Goal: Information Seeking & Learning: Learn about a topic

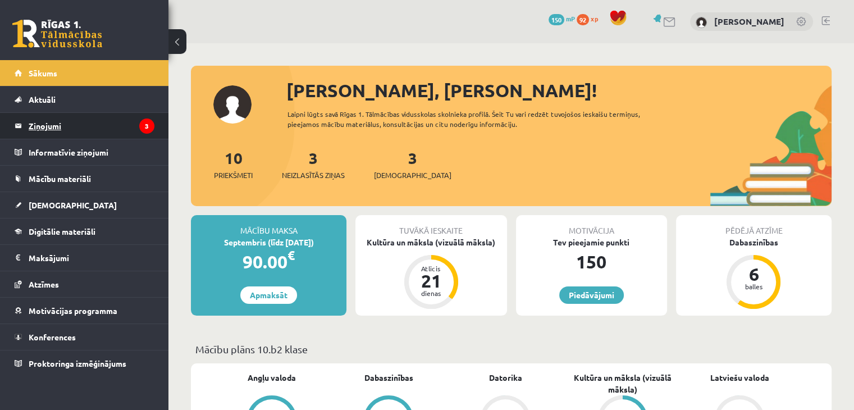
click at [99, 120] on legend "Ziņojumi 3" at bounding box center [92, 126] width 126 height 26
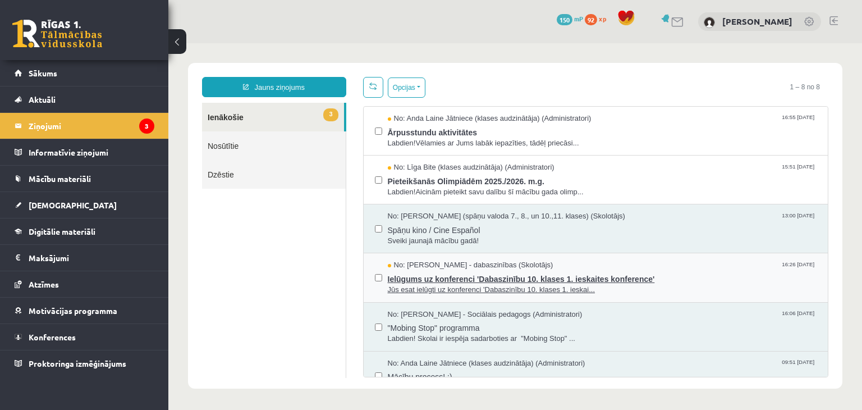
click at [633, 281] on span "Ielūgums uz konferenci 'Dabaszinību 10. klases 1. ieskaites konference'" at bounding box center [602, 278] width 429 height 14
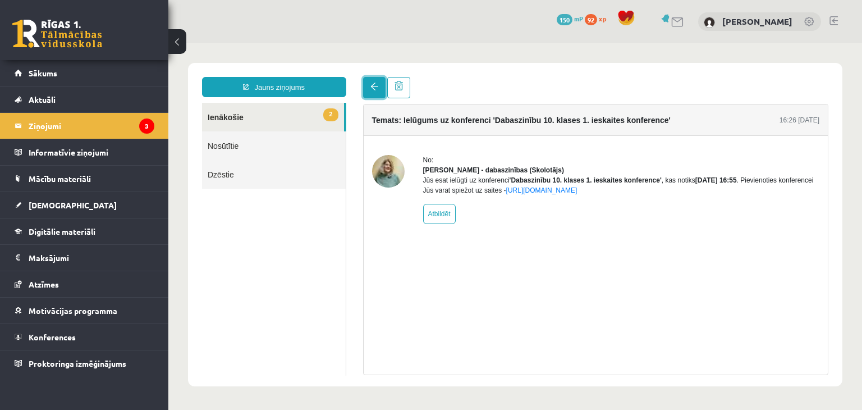
click at [375, 86] on span at bounding box center [375, 87] width 8 height 8
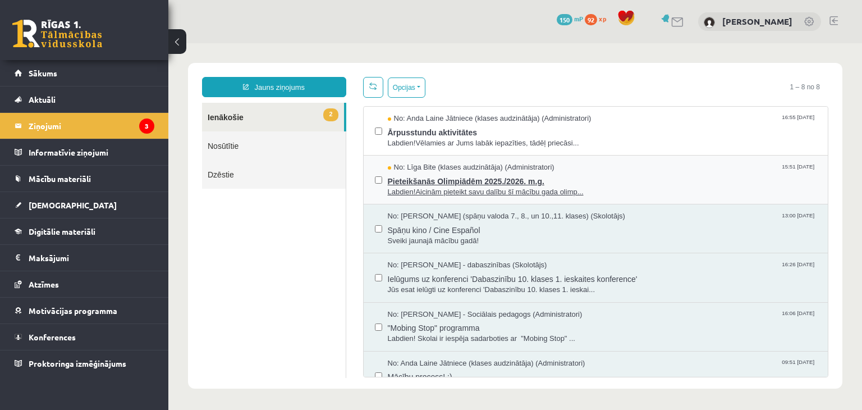
click at [486, 181] on span "Pieteikšanās Olimpiādēm 2025./2026. m.g." at bounding box center [602, 180] width 429 height 14
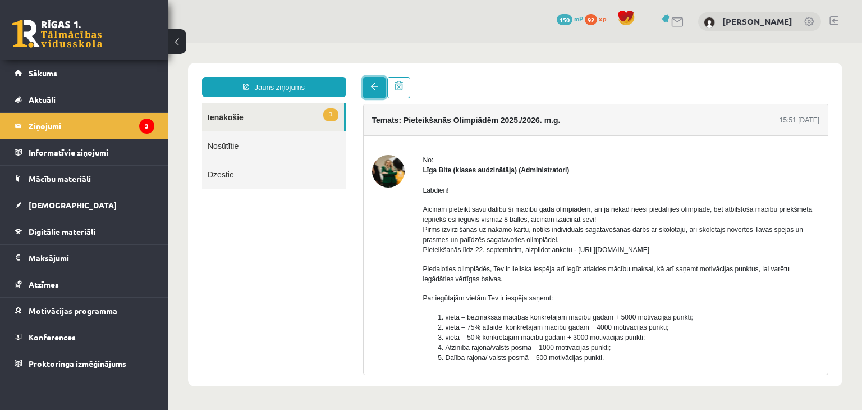
click at [376, 93] on link at bounding box center [374, 87] width 22 height 21
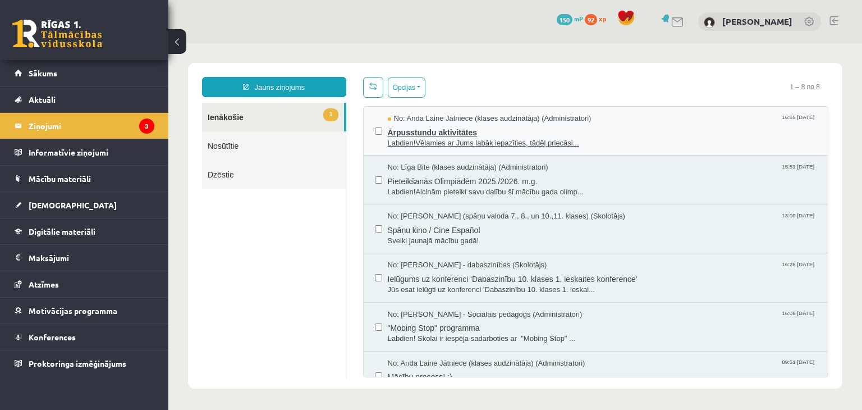
click at [460, 129] on span "Ārpusstundu aktivitātes" at bounding box center [602, 131] width 429 height 14
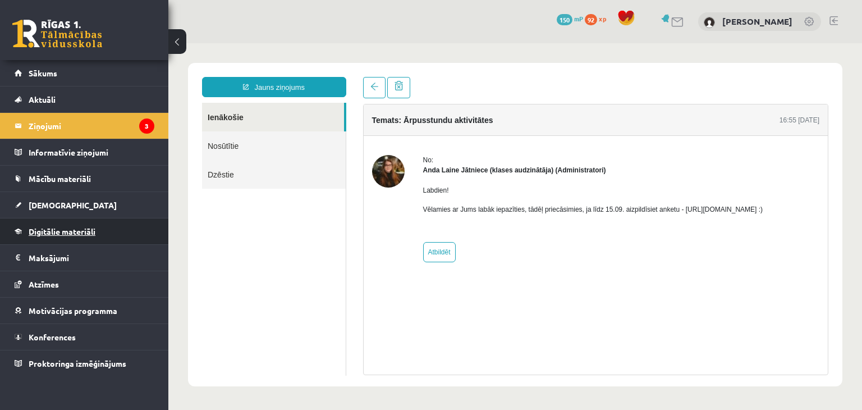
click at [106, 235] on link "Digitālie materiāli" at bounding box center [85, 231] width 140 height 26
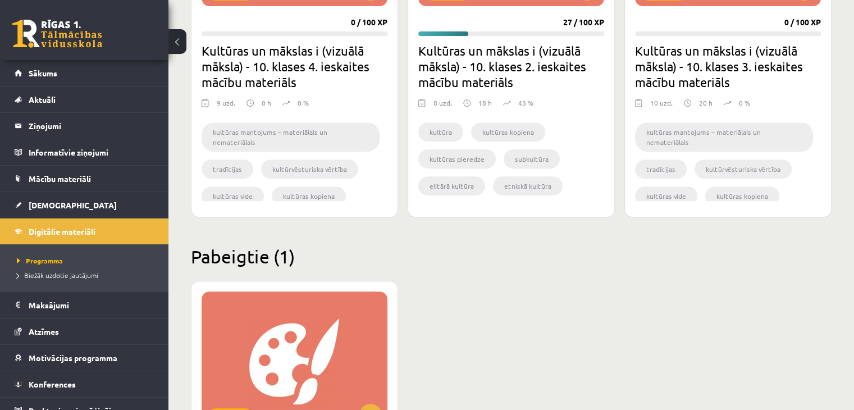
scroll to position [290, 0]
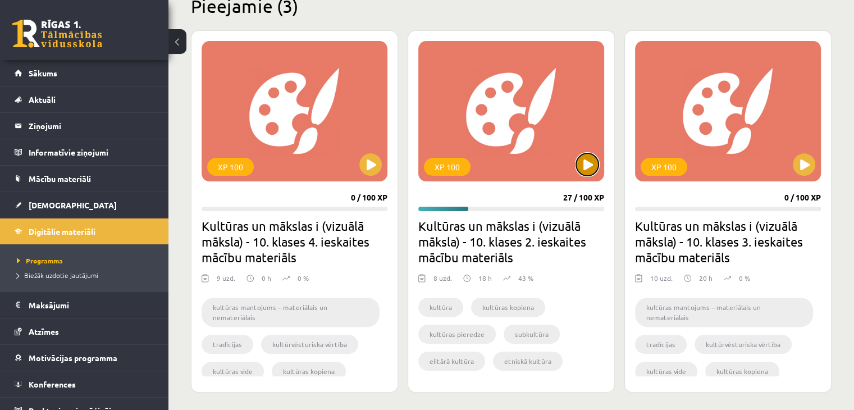
click at [586, 164] on button at bounding box center [587, 164] width 22 height 22
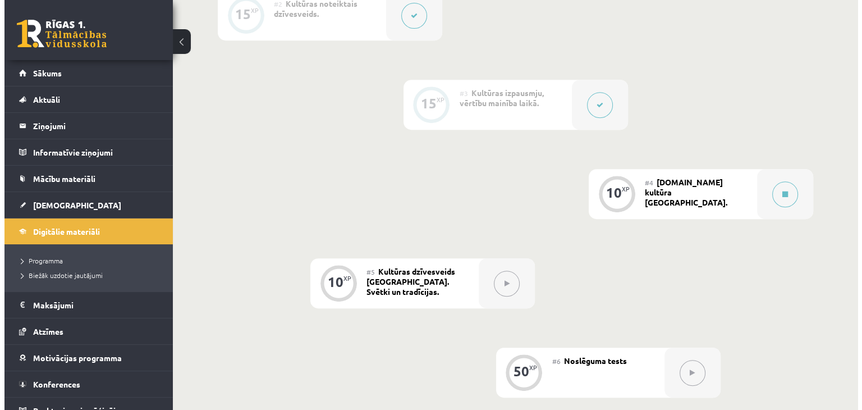
scroll to position [496, 0]
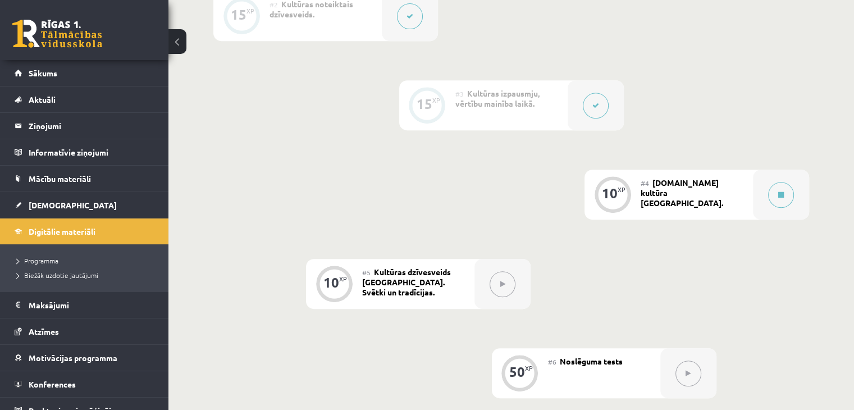
click at [597, 111] on button at bounding box center [596, 106] width 26 height 26
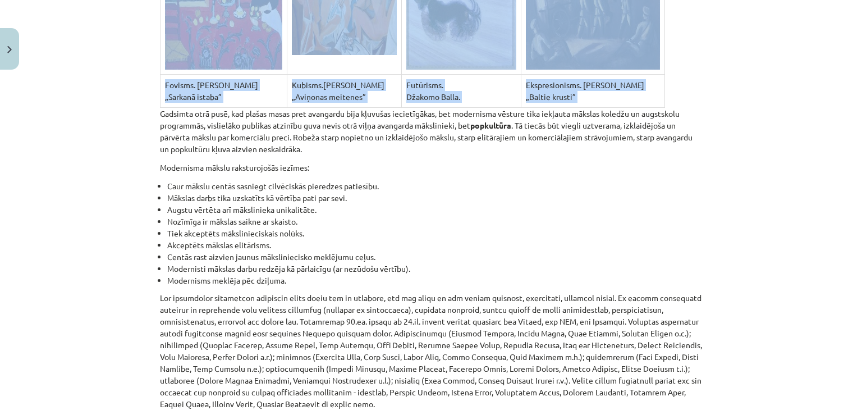
scroll to position [7520, 0]
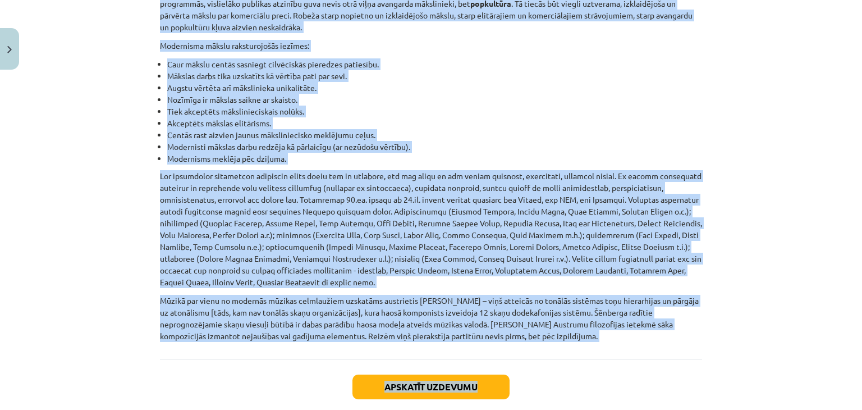
drag, startPoint x: 150, startPoint y: 15, endPoint x: 642, endPoint y: 262, distance: 550.1
copy div "Gadsimta otrā pusē, kad plašas masas pret avangardu bija kļuvušas iecietīgākas,…"
click at [443, 141] on li "Modernisti mākslas darbu redzēja kā pārlaicīgu (ar nezūdošu vērtību)." at bounding box center [434, 147] width 535 height 12
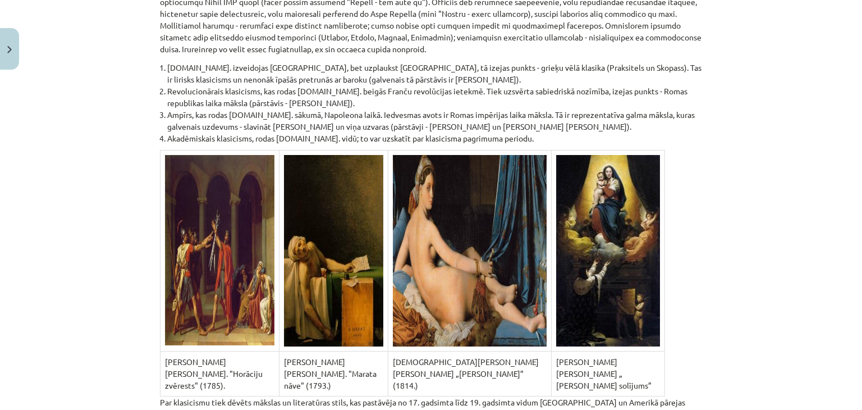
scroll to position [4620, 0]
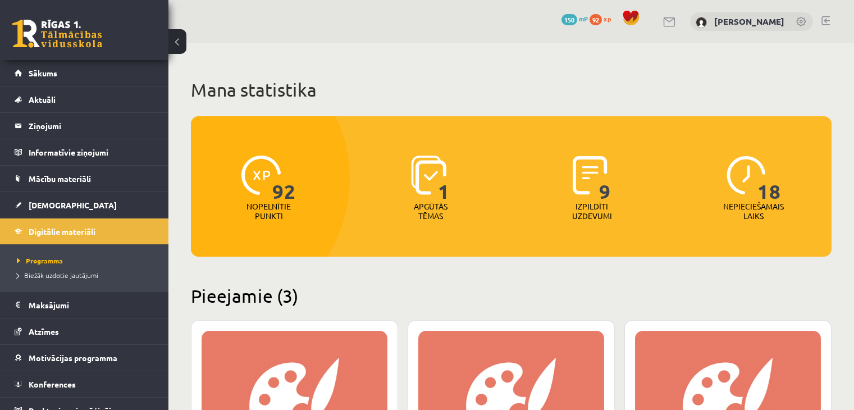
scroll to position [289, 0]
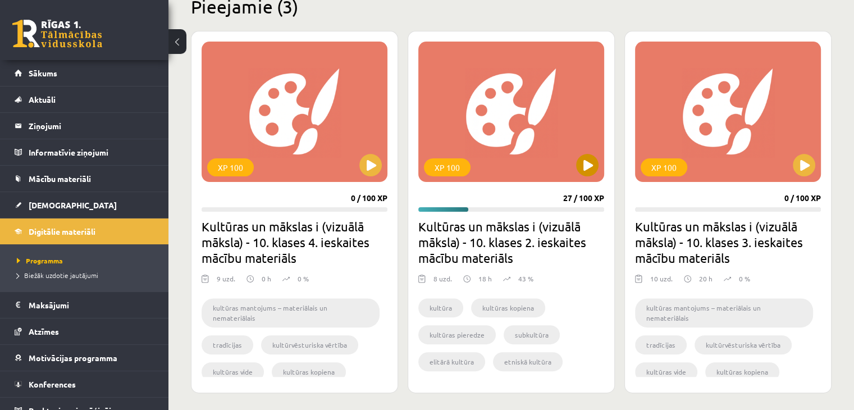
click at [585, 177] on div "XP 100" at bounding box center [511, 112] width 186 height 140
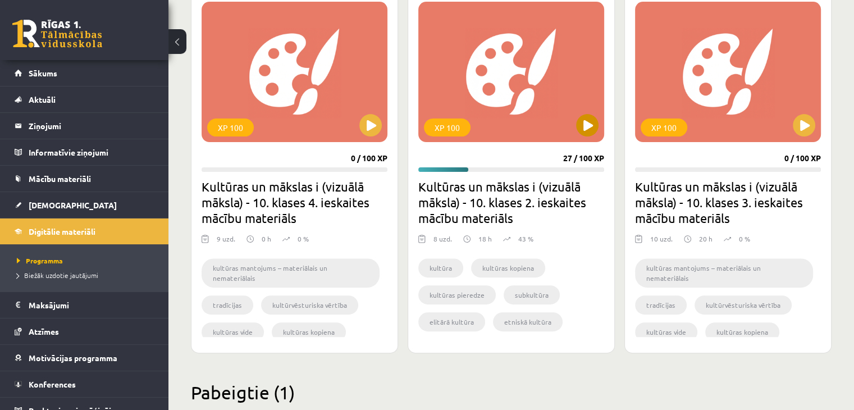
scroll to position [330, 0]
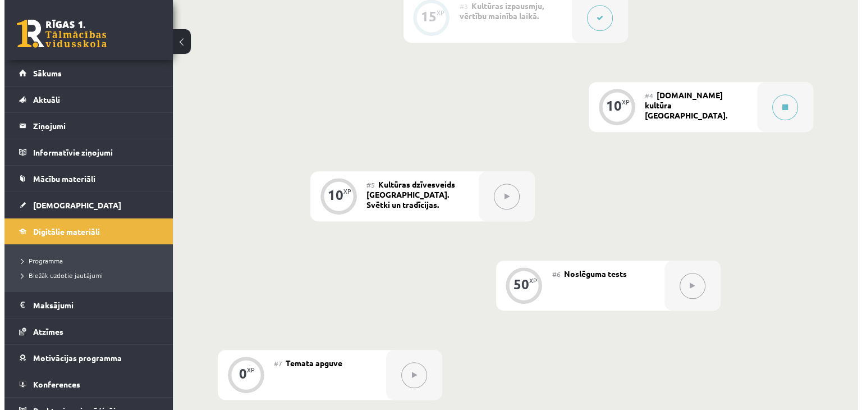
scroll to position [577, 0]
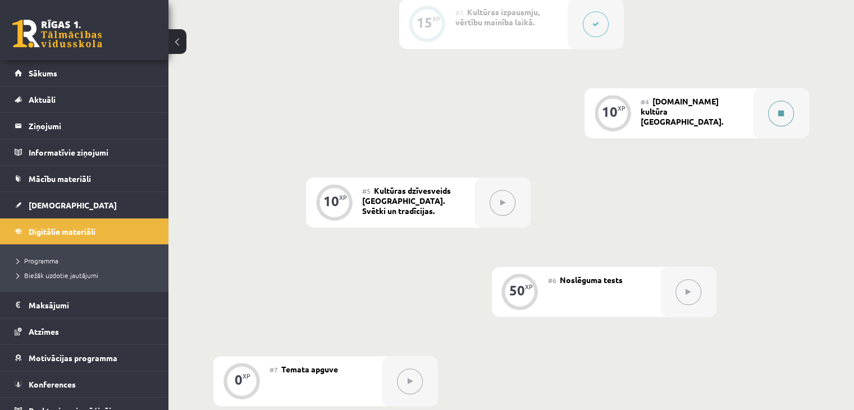
click at [781, 110] on icon at bounding box center [781, 113] width 6 height 7
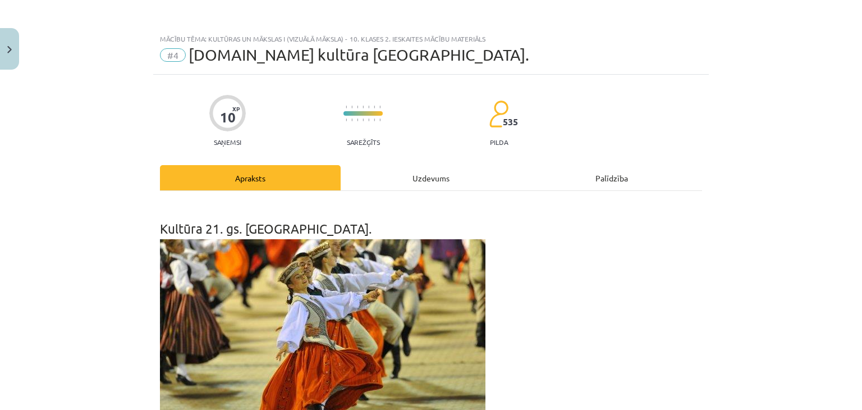
click at [437, 184] on div "Uzdevums" at bounding box center [431, 177] width 181 height 25
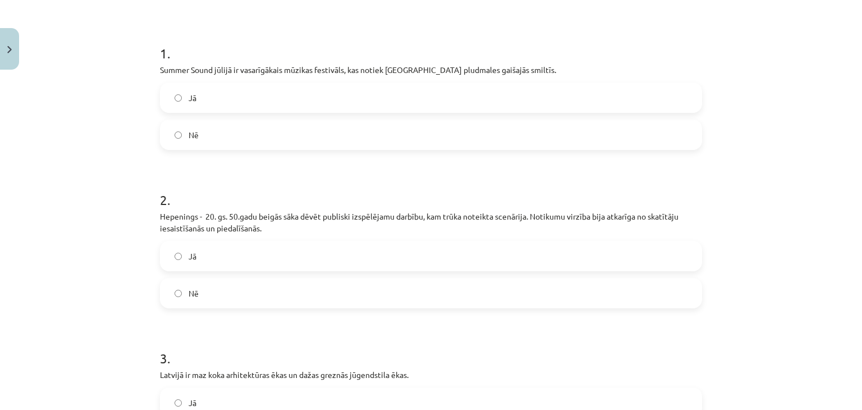
scroll to position [0, 0]
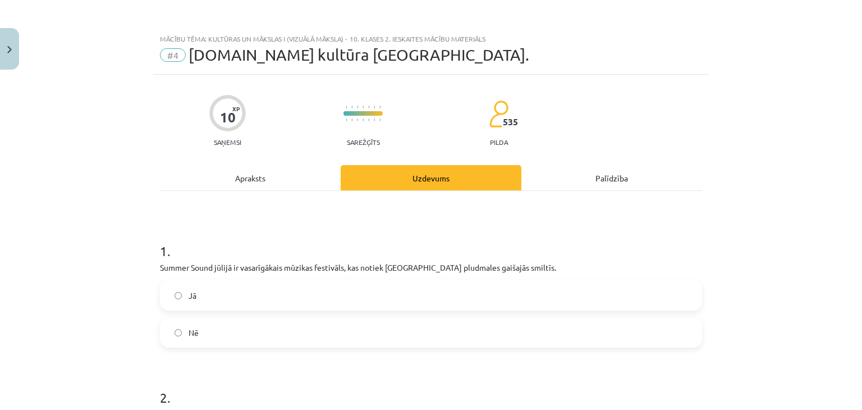
click at [240, 176] on div "Apraksts" at bounding box center [250, 177] width 181 height 25
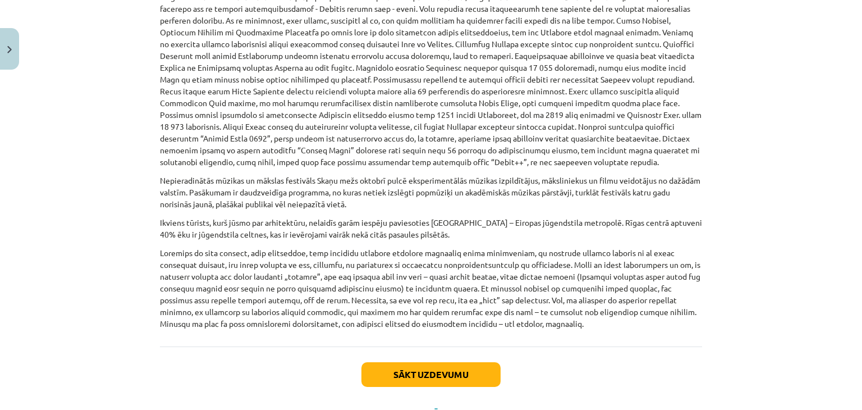
scroll to position [725, 0]
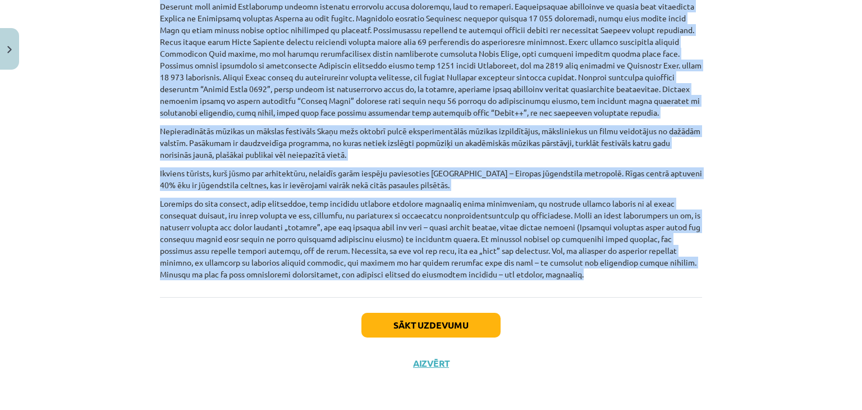
drag, startPoint x: 156, startPoint y: 12, endPoint x: 444, endPoint y: 287, distance: 398.3
copy div "Loremip dolorsit ametco ad elitsedd eiusmodt incid. Utla etdoloremag al enimadm…"
click at [130, 169] on div "Mācību tēma: Kultūras un mākslas i (vizuālā māksla) - 10. klases 2. ieskaites m…" at bounding box center [431, 205] width 862 height 410
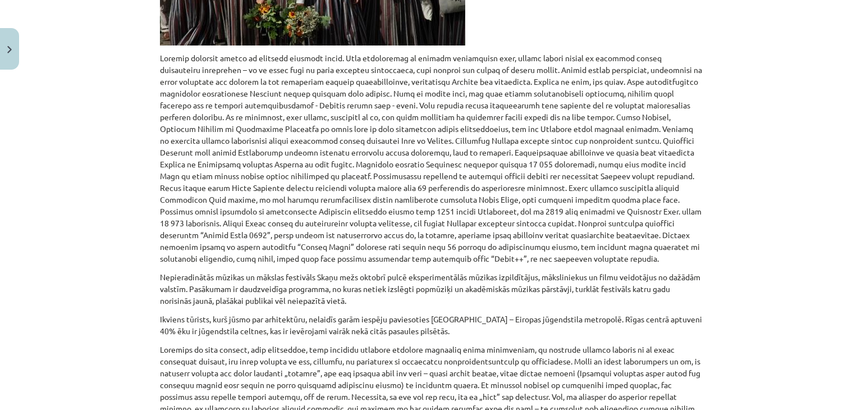
scroll to position [579, 0]
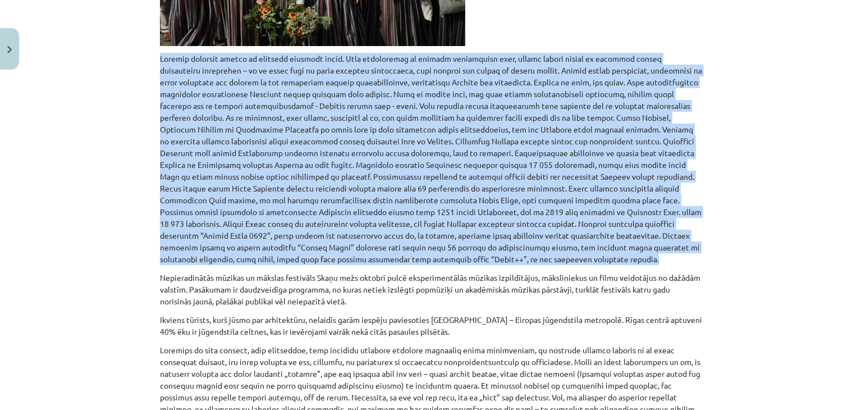
drag, startPoint x: 315, startPoint y: 259, endPoint x: 141, endPoint y: 51, distance: 271.4
click at [141, 51] on div "Mācību tēma: Kultūras un mākslas i (vizuālā māksla) - 10. klases 2. ieskaites m…" at bounding box center [431, 205] width 862 height 410
copy p "Loremip dolorsit ametco ad elitsedd eiusmodt incid. Utla etdoloremag al enimadm…"
click at [160, 221] on p at bounding box center [431, 159] width 542 height 212
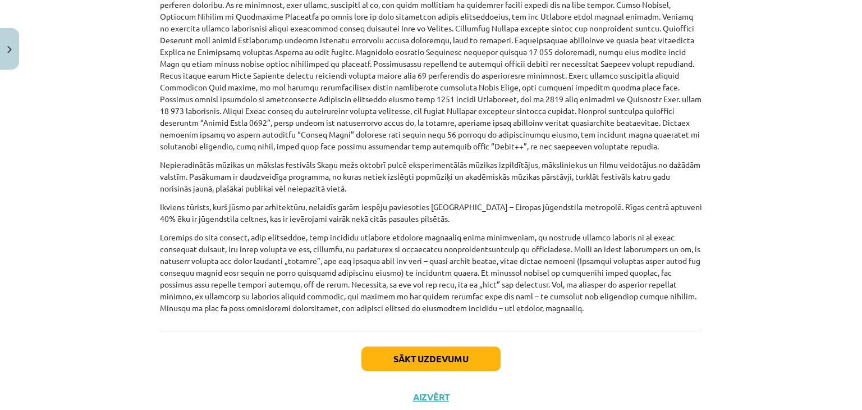
scroll to position [691, 0]
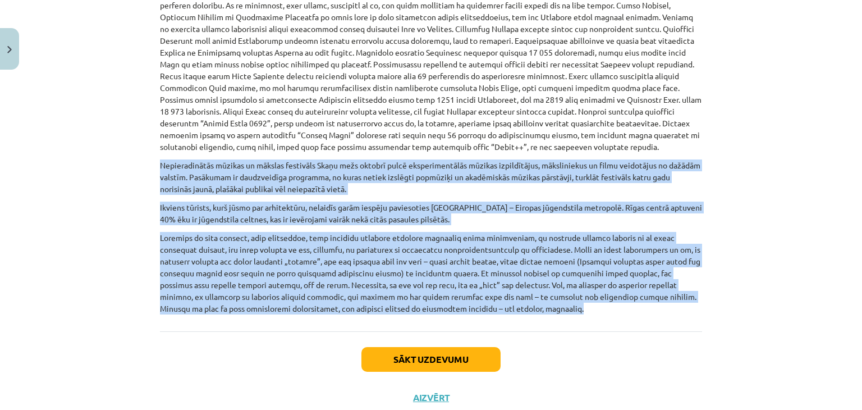
drag, startPoint x: 153, startPoint y: 167, endPoint x: 398, endPoint y: 309, distance: 283.8
copy div "Loremipsumdolo sitamet co adipisc elitseddo Eiusm temp incidid utlab etdolorema…"
click at [422, 361] on button "Sākt uzdevumu" at bounding box center [431, 359] width 139 height 25
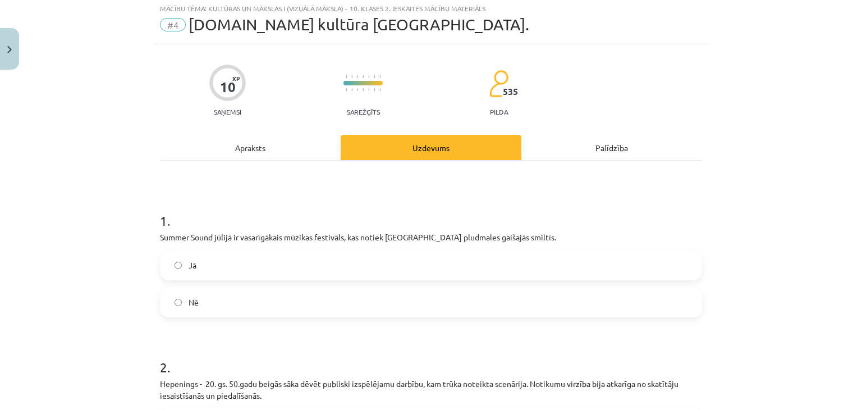
scroll to position [28, 0]
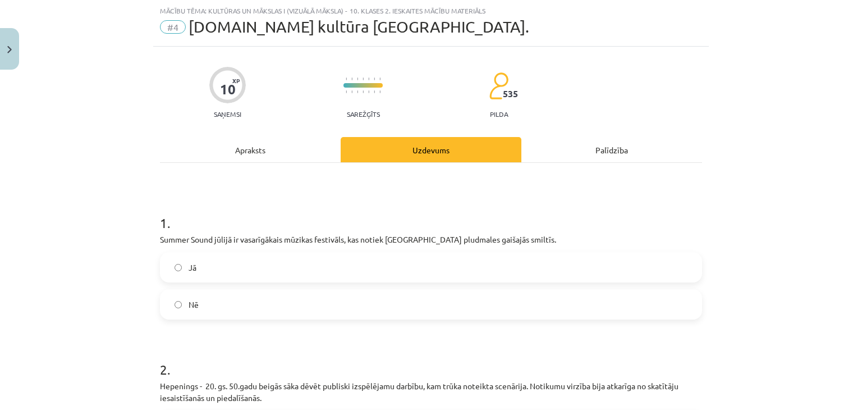
click at [179, 272] on label "Jā" at bounding box center [431, 267] width 540 height 28
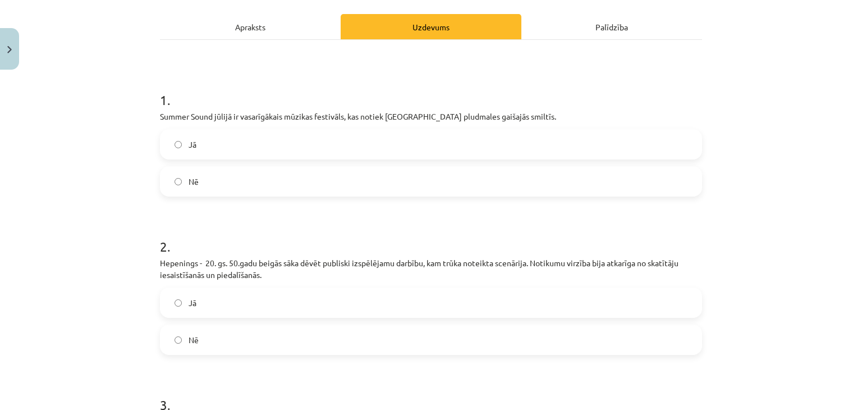
scroll to position [154, 0]
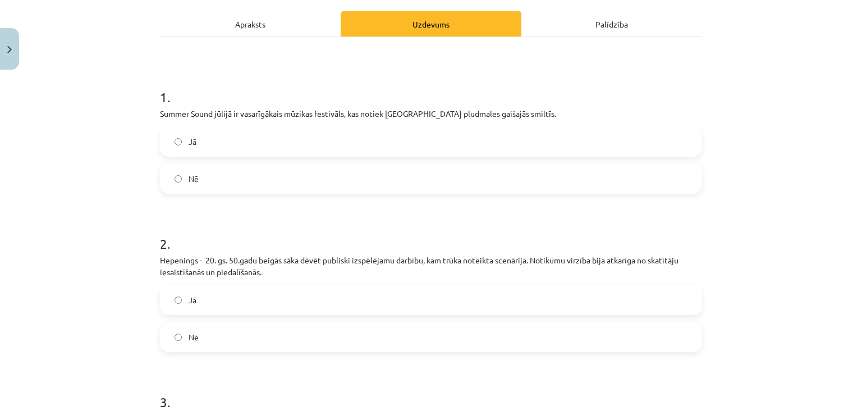
click at [171, 344] on label "Nē" at bounding box center [431, 337] width 540 height 28
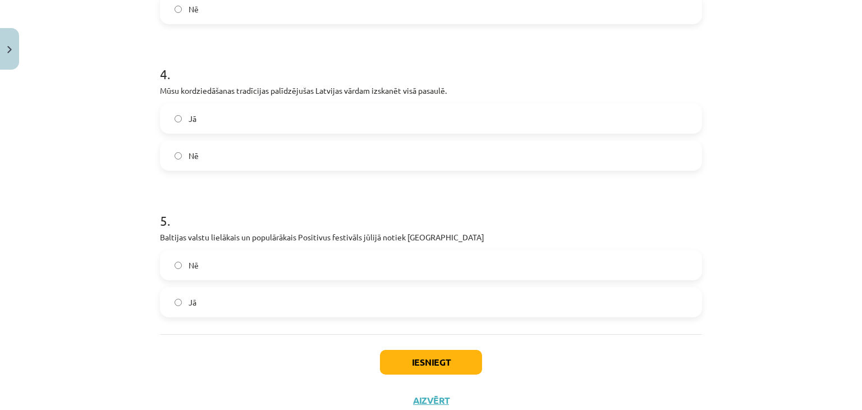
scroll to position [629, 0]
click at [169, 267] on label "Nē" at bounding box center [431, 264] width 540 height 28
click at [431, 357] on button "Iesniegt" at bounding box center [431, 361] width 102 height 25
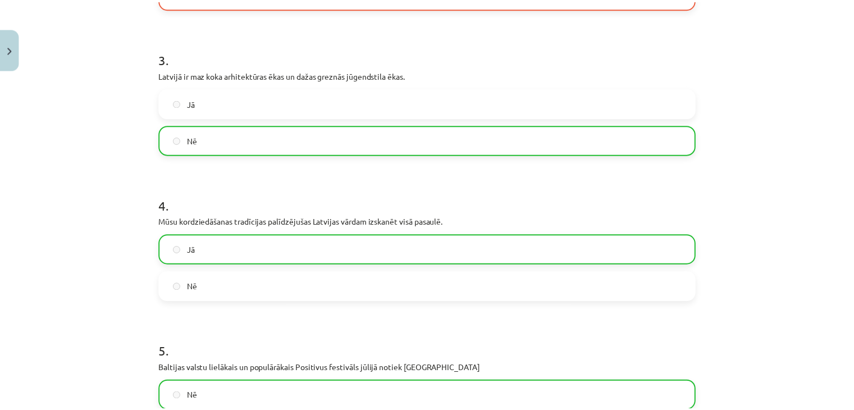
scroll to position [701, 0]
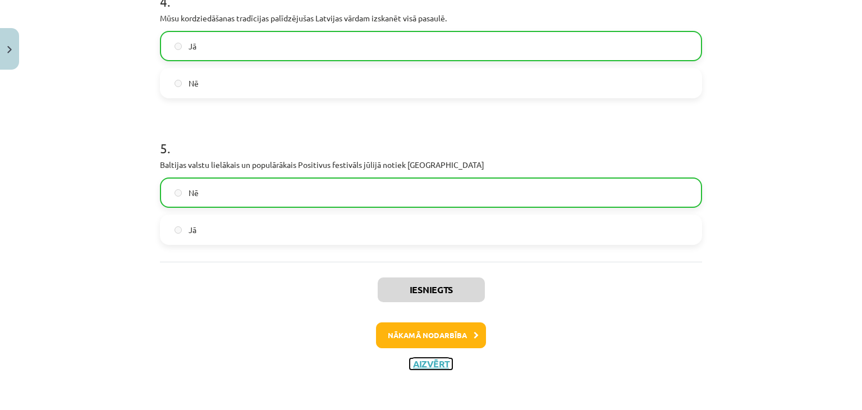
click at [432, 360] on button "Aizvērt" at bounding box center [431, 363] width 43 height 11
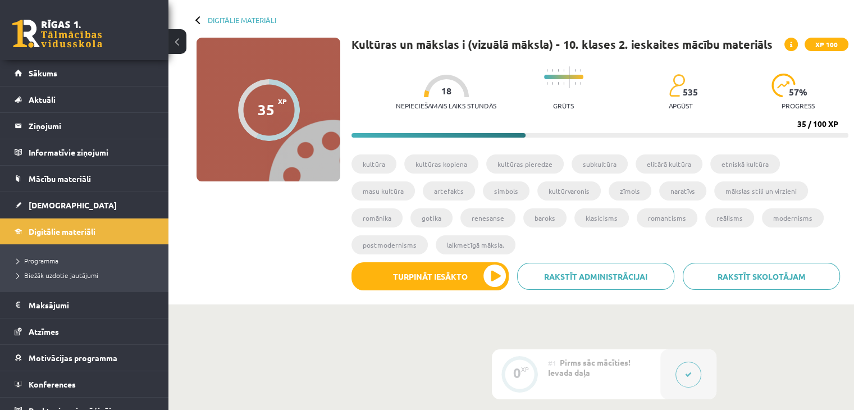
scroll to position [47, 0]
